Goal: Register for event/course

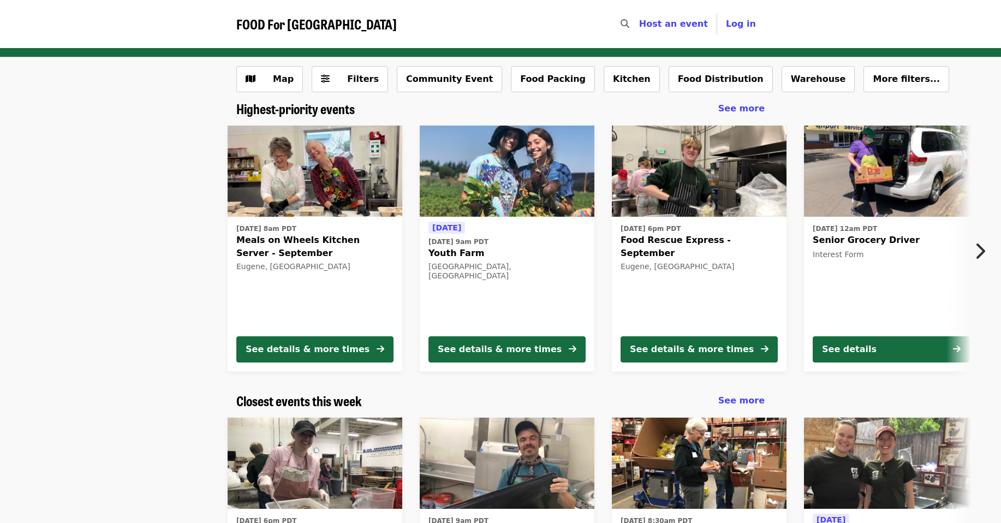
click at [682, 188] on img at bounding box center [699, 172] width 175 height 92
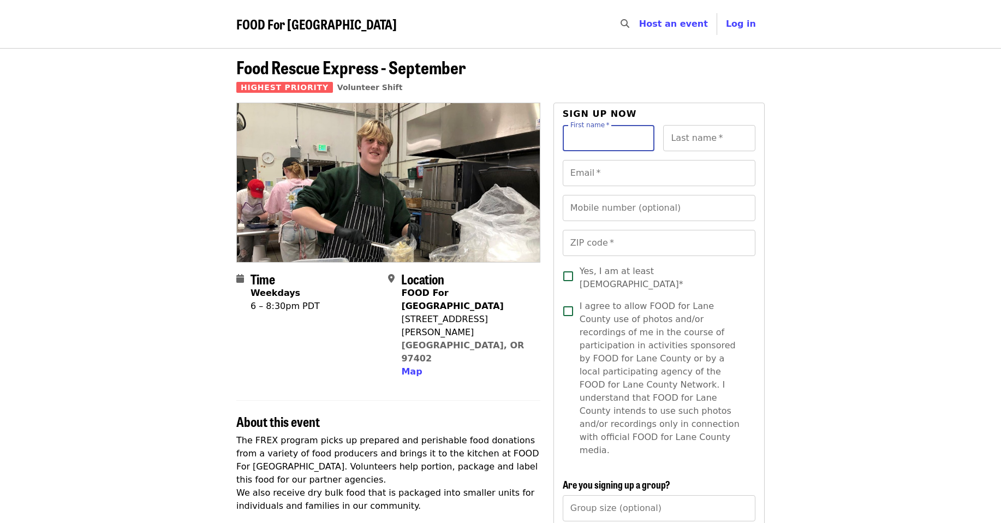
click at [617, 145] on input "First name   *" at bounding box center [609, 138] width 92 height 26
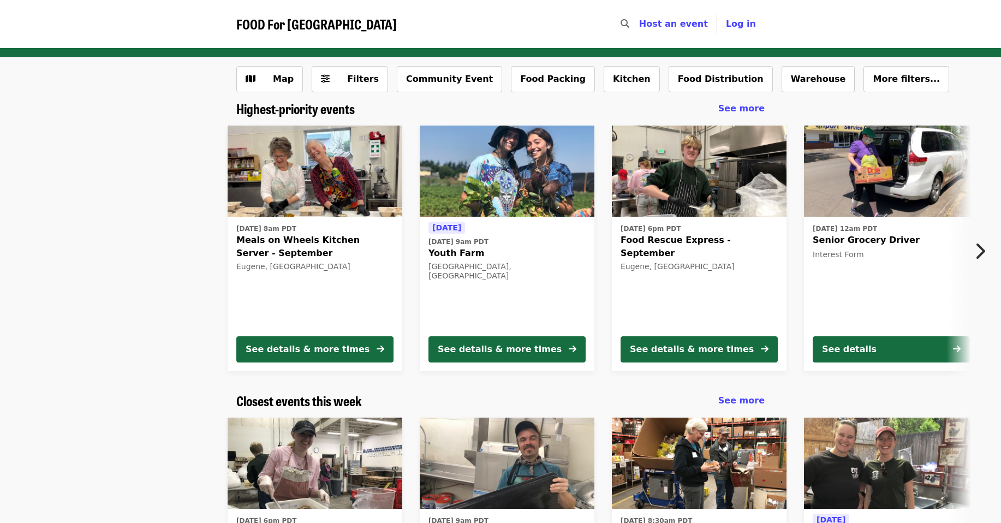
click at [526, 199] on img at bounding box center [507, 172] width 175 height 92
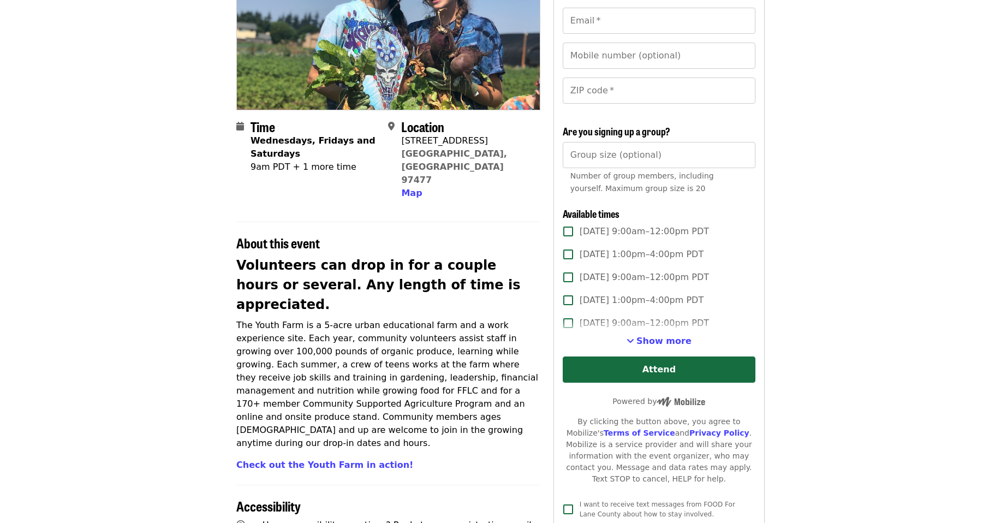
scroll to position [170, 0]
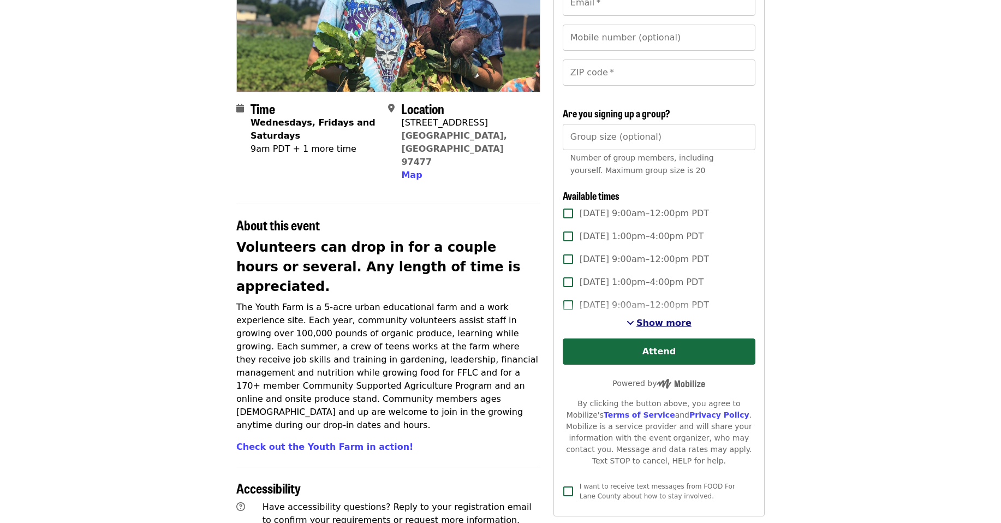
click at [685, 326] on span "Show more" at bounding box center [663, 323] width 55 height 10
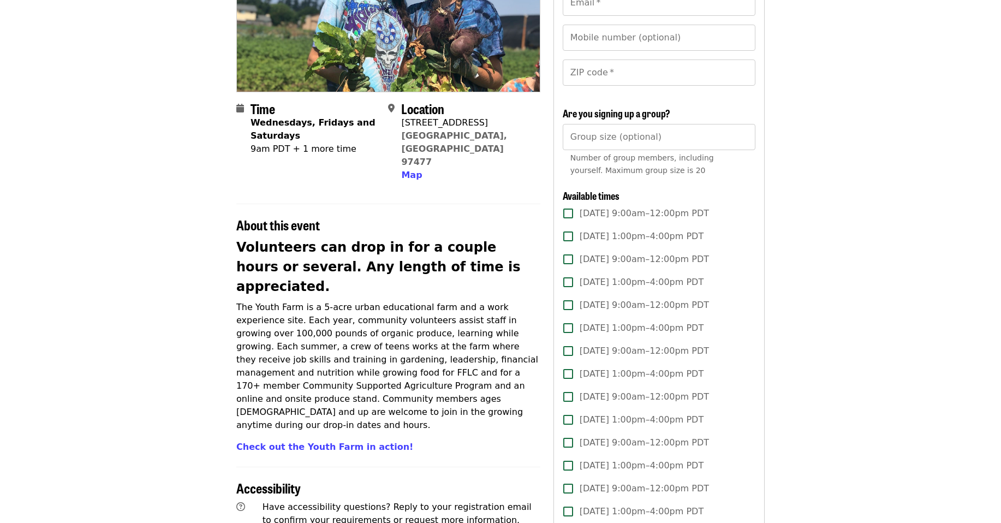
scroll to position [0, 0]
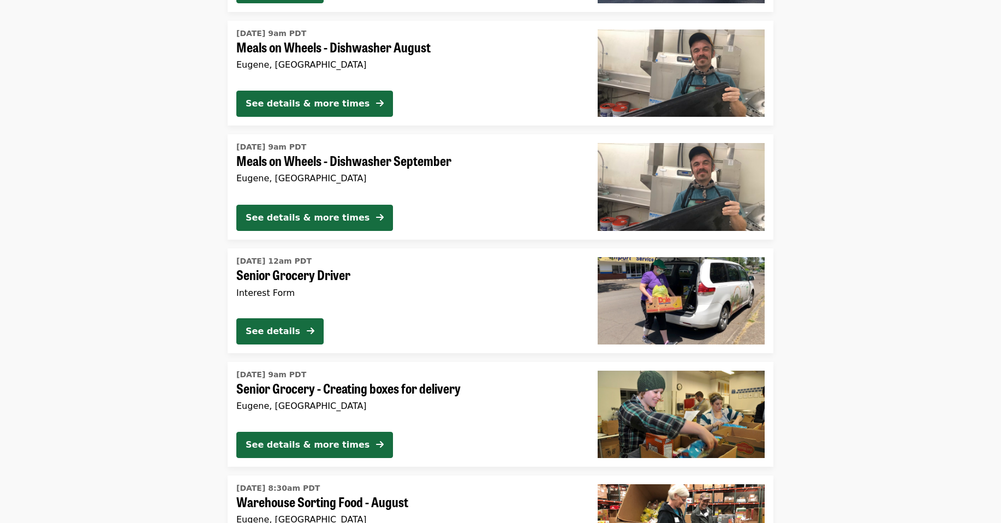
scroll to position [1855, 0]
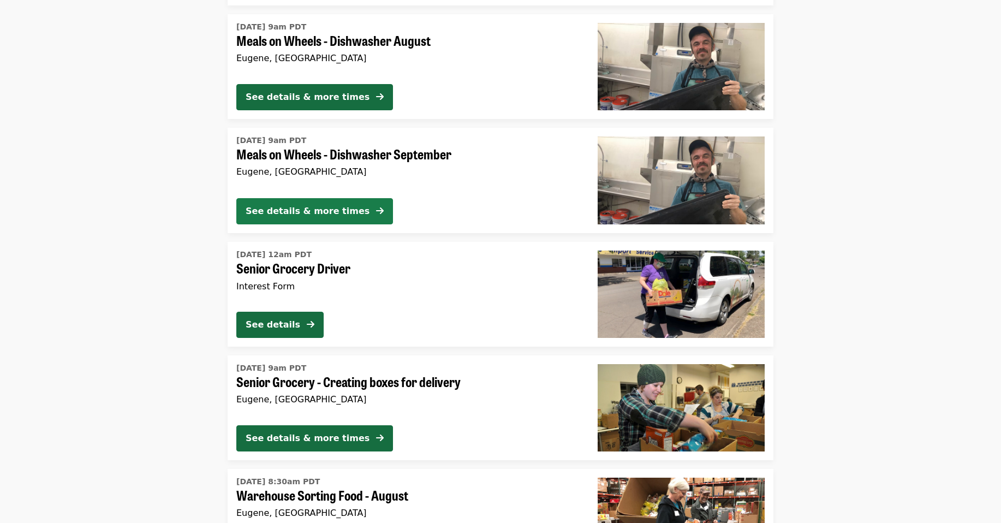
click at [309, 214] on div "See details & more times" at bounding box center [308, 211] width 124 height 13
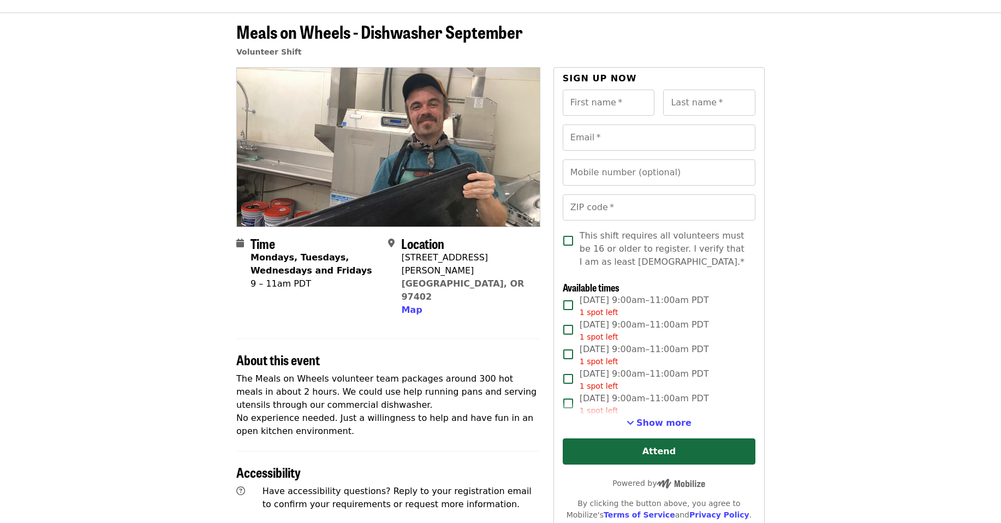
scroll to position [55, 0]
